Goal: Find specific page/section: Find specific page/section

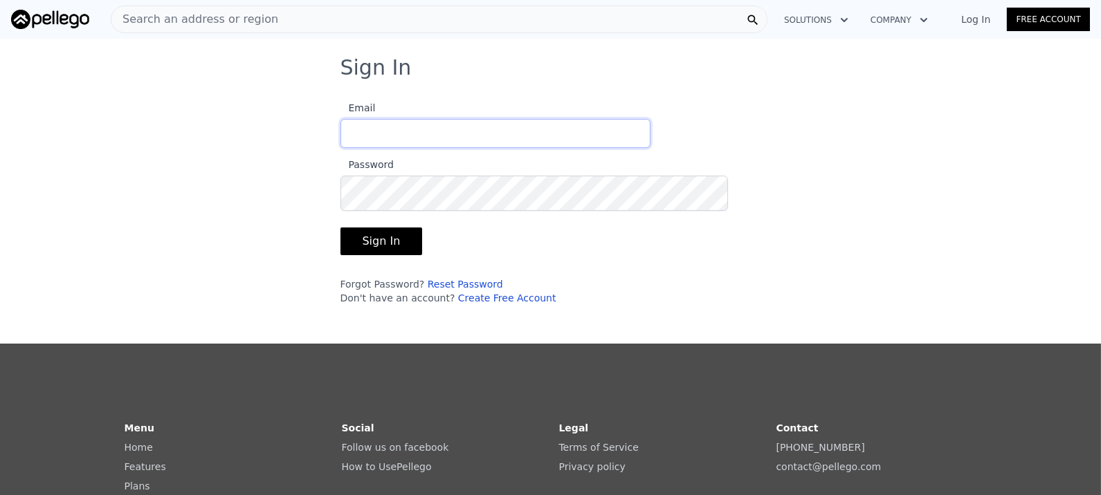
type input "[EMAIL_ADDRESS][DOMAIN_NAME]"
click at [340, 255] on button "Sign In" at bounding box center [381, 242] width 82 height 28
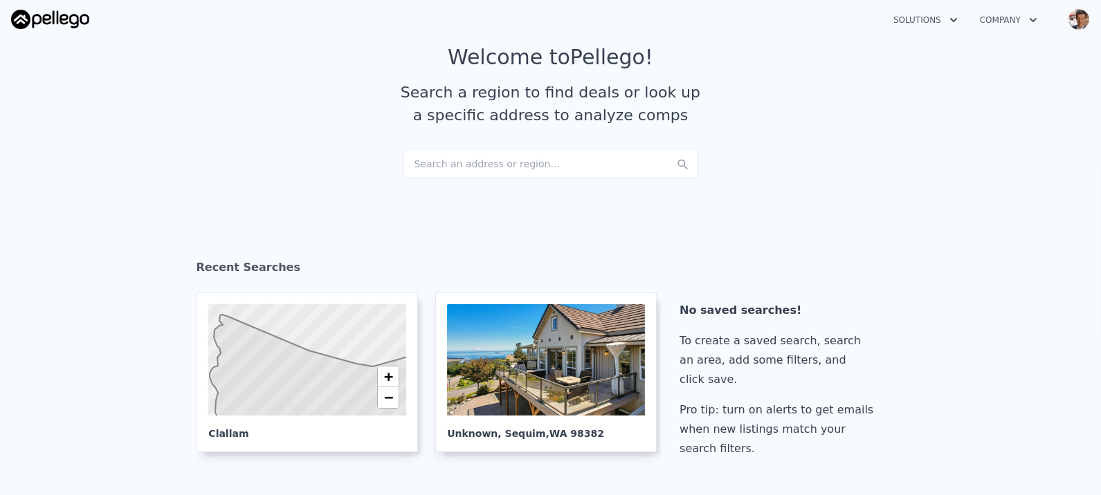
scroll to position [44, 0]
click at [523, 178] on div "Search an address or region..." at bounding box center [551, 163] width 296 height 30
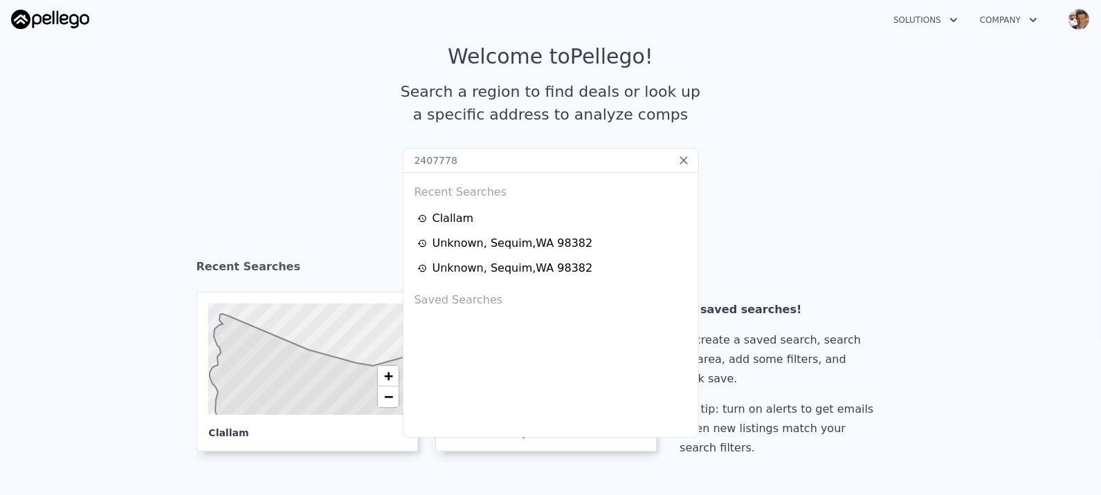
type input "2407778"
click at [681, 165] on icon at bounding box center [683, 160] width 8 height 8
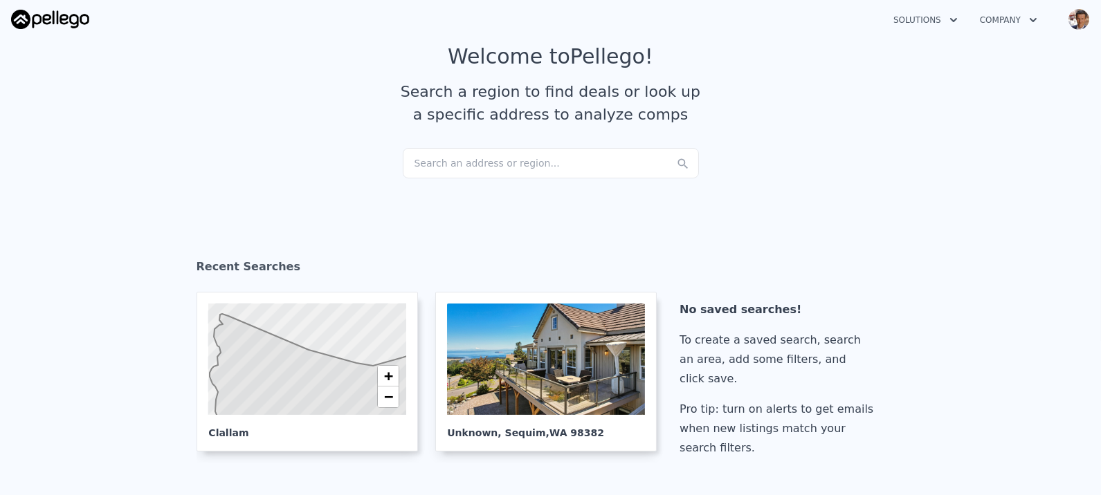
click at [522, 178] on div "Search an address or region..." at bounding box center [551, 163] width 296 height 30
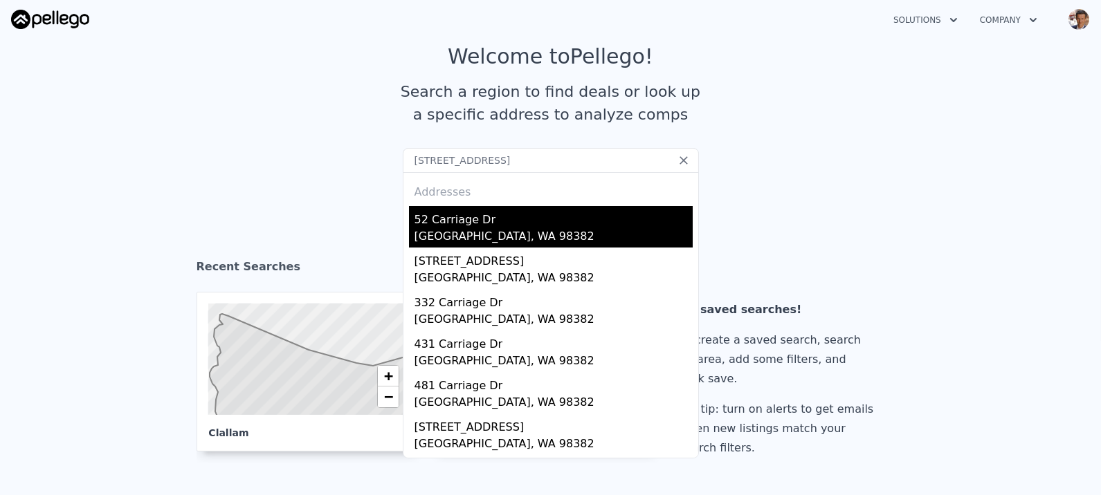
type input "[STREET_ADDRESS]"
click at [473, 228] on div "52 Carriage Dr" at bounding box center [553, 217] width 278 height 22
